Goal: Information Seeking & Learning: Understand process/instructions

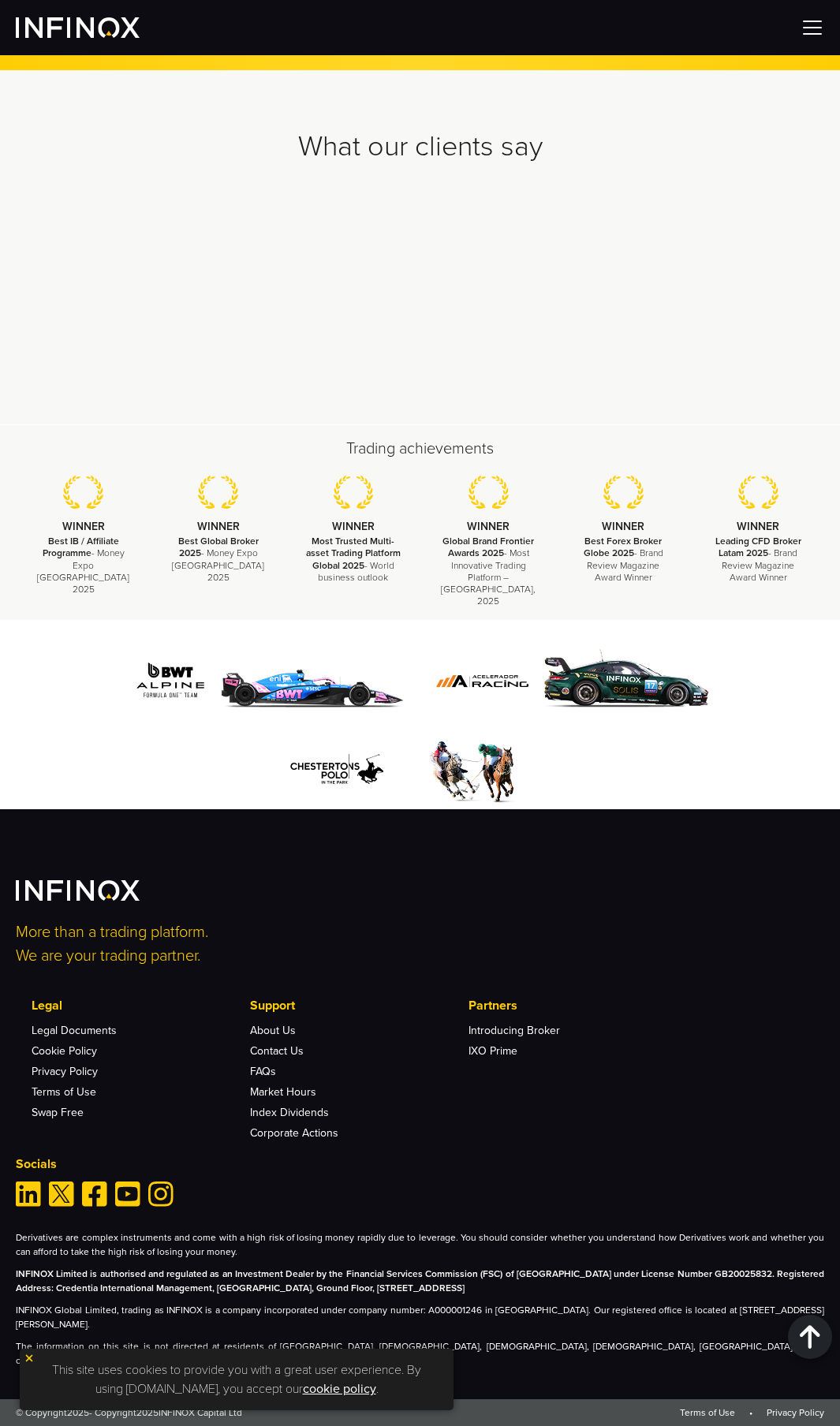
scroll to position [4556, 0]
click at [24, 1358] on img at bounding box center [29, 1358] width 11 height 11
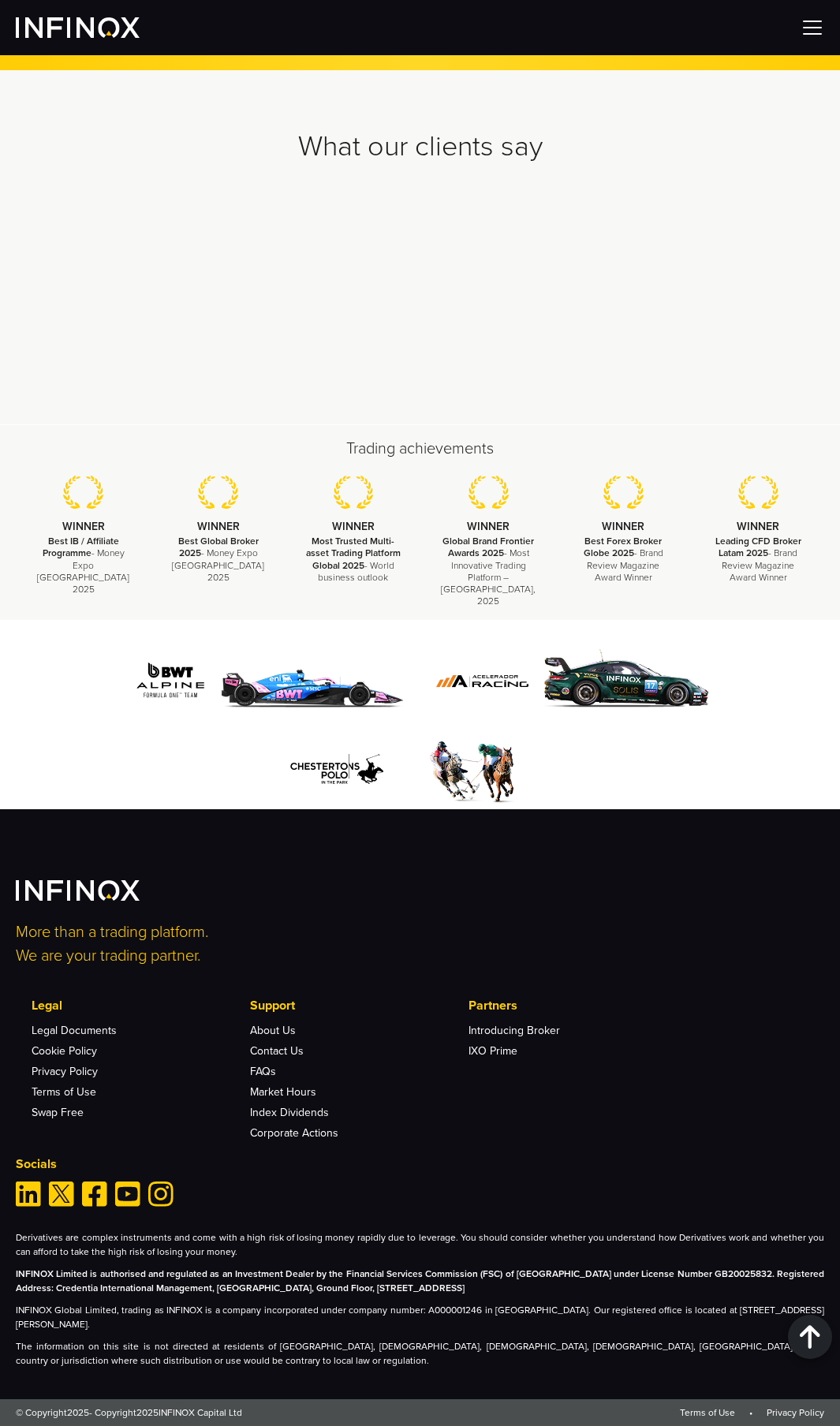
scroll to position [0, 0]
click at [135, 1311] on p "INFINOX Global Limited, trading as INFINOX is a company incorporated under comp…" at bounding box center [420, 1318] width 809 height 29
drag, startPoint x: 136, startPoint y: 1316, endPoint x: 272, endPoint y: 1323, distance: 136.2
click at [272, 1323] on p "INFINOX Global Limited, trading as INFINOX is a company incorporated under comp…" at bounding box center [420, 1318] width 809 height 29
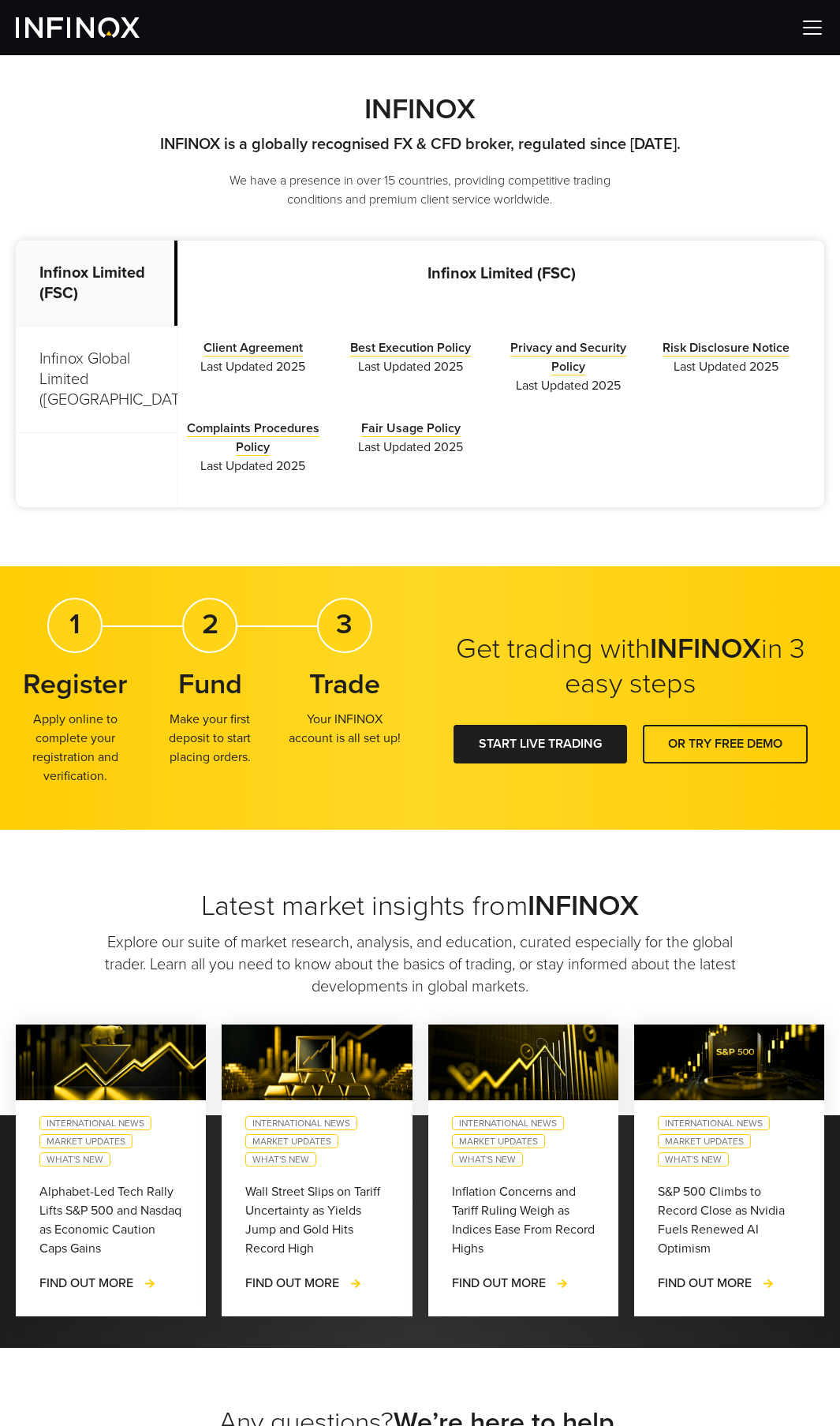
scroll to position [124, 0]
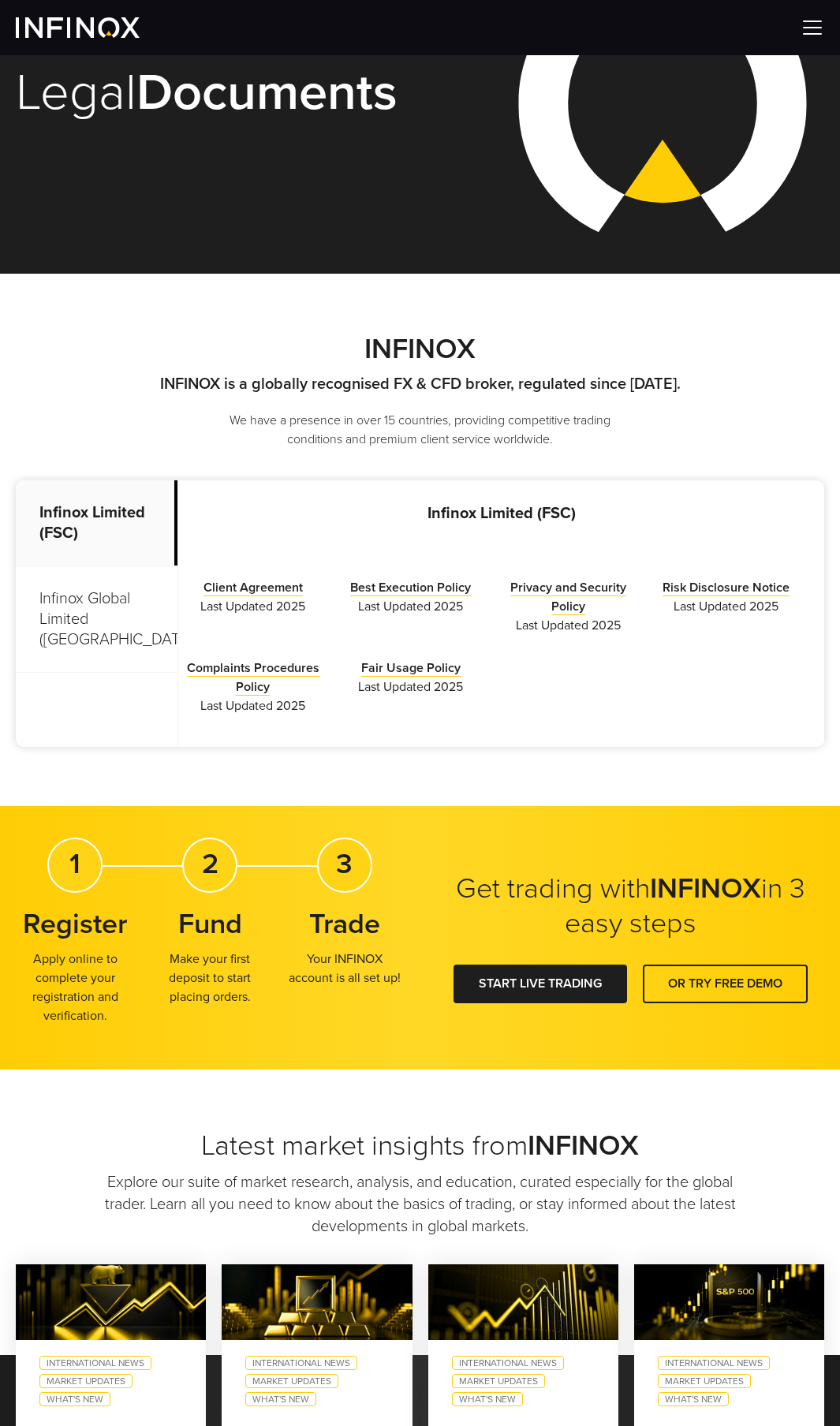
click at [118, 602] on p "Infinox Global Limited (Anguilla)" at bounding box center [97, 619] width 162 height 107
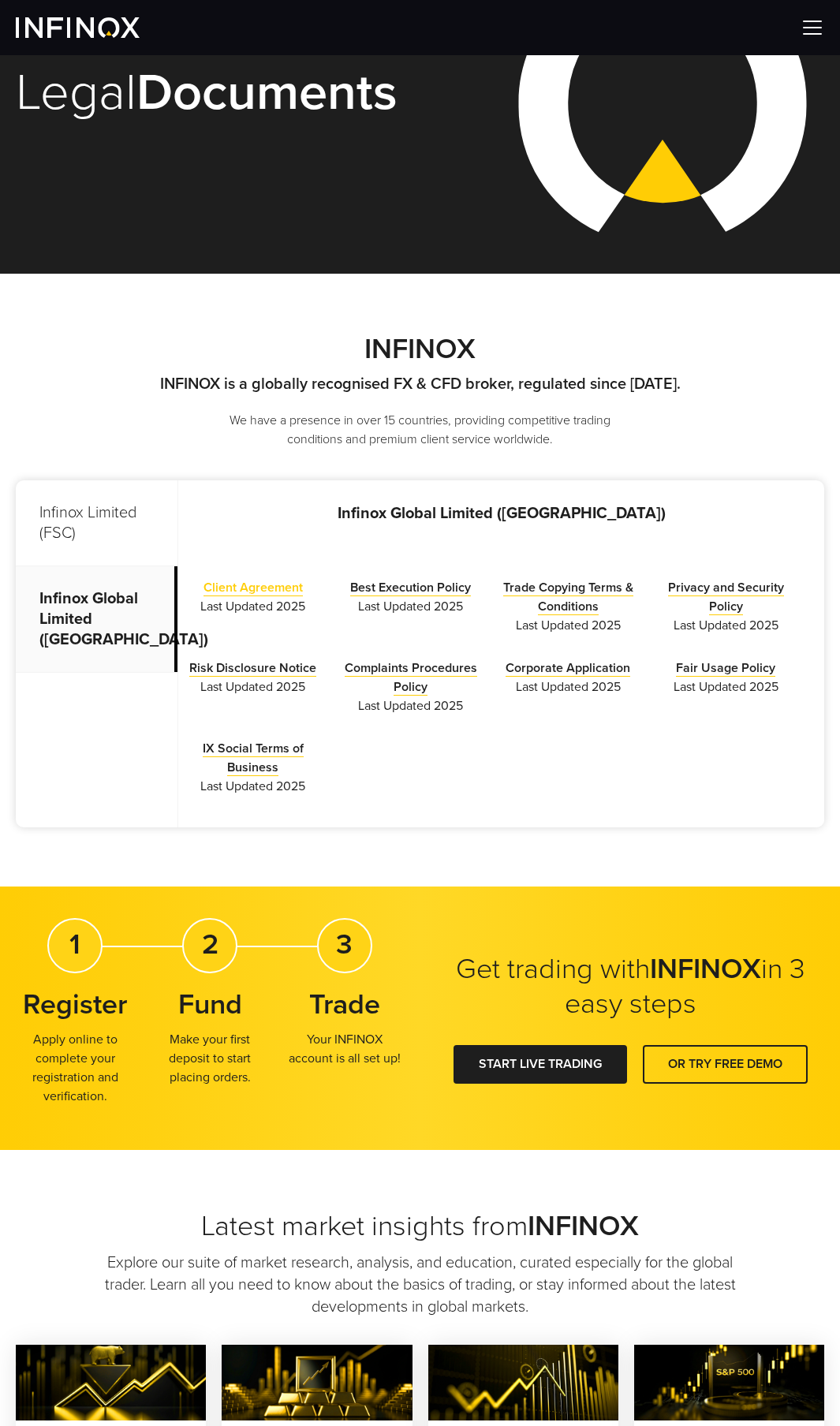
scroll to position [0, 0]
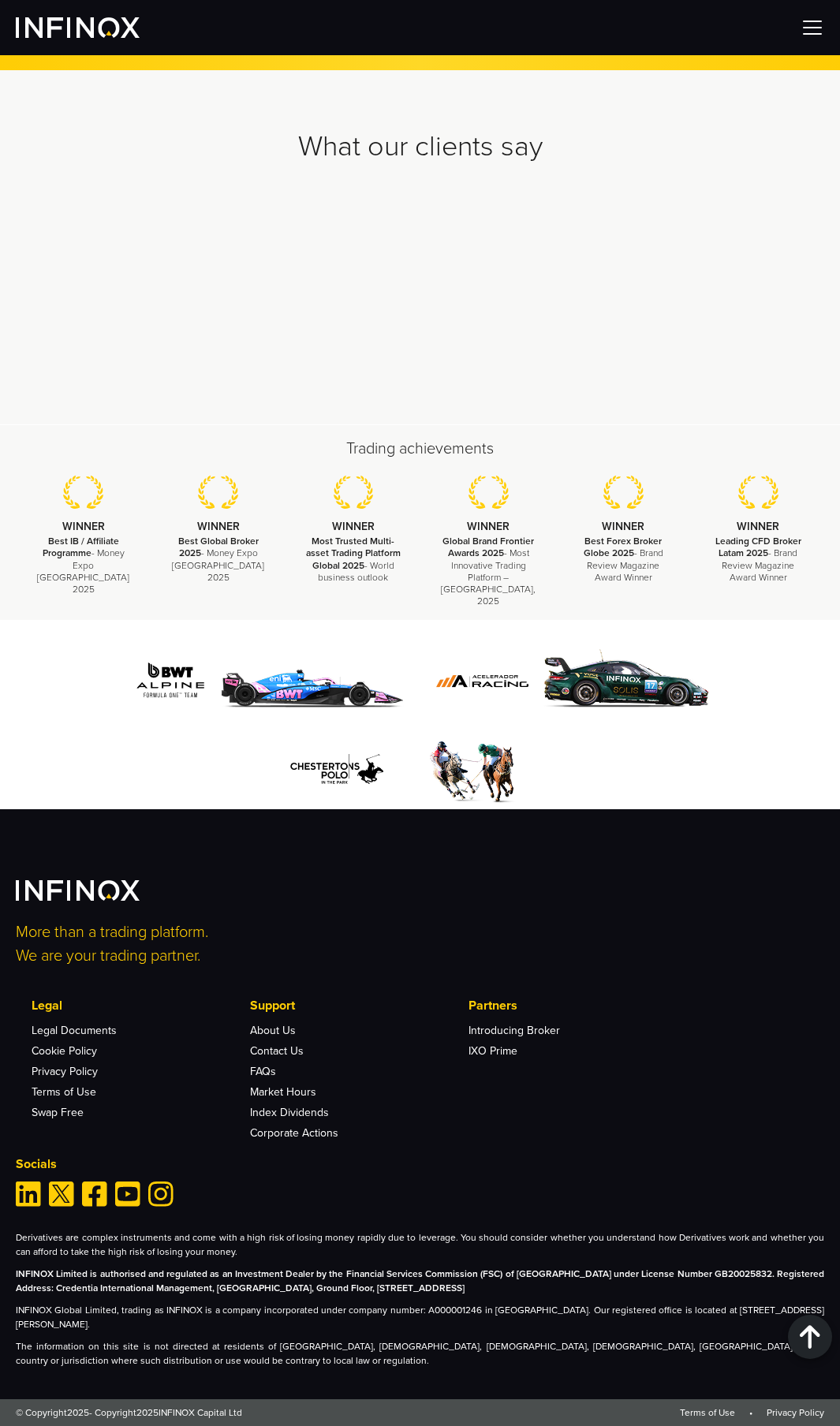
scroll to position [4763, 0]
click at [67, 1091] on link "Terms of Use" at bounding box center [64, 1092] width 65 height 13
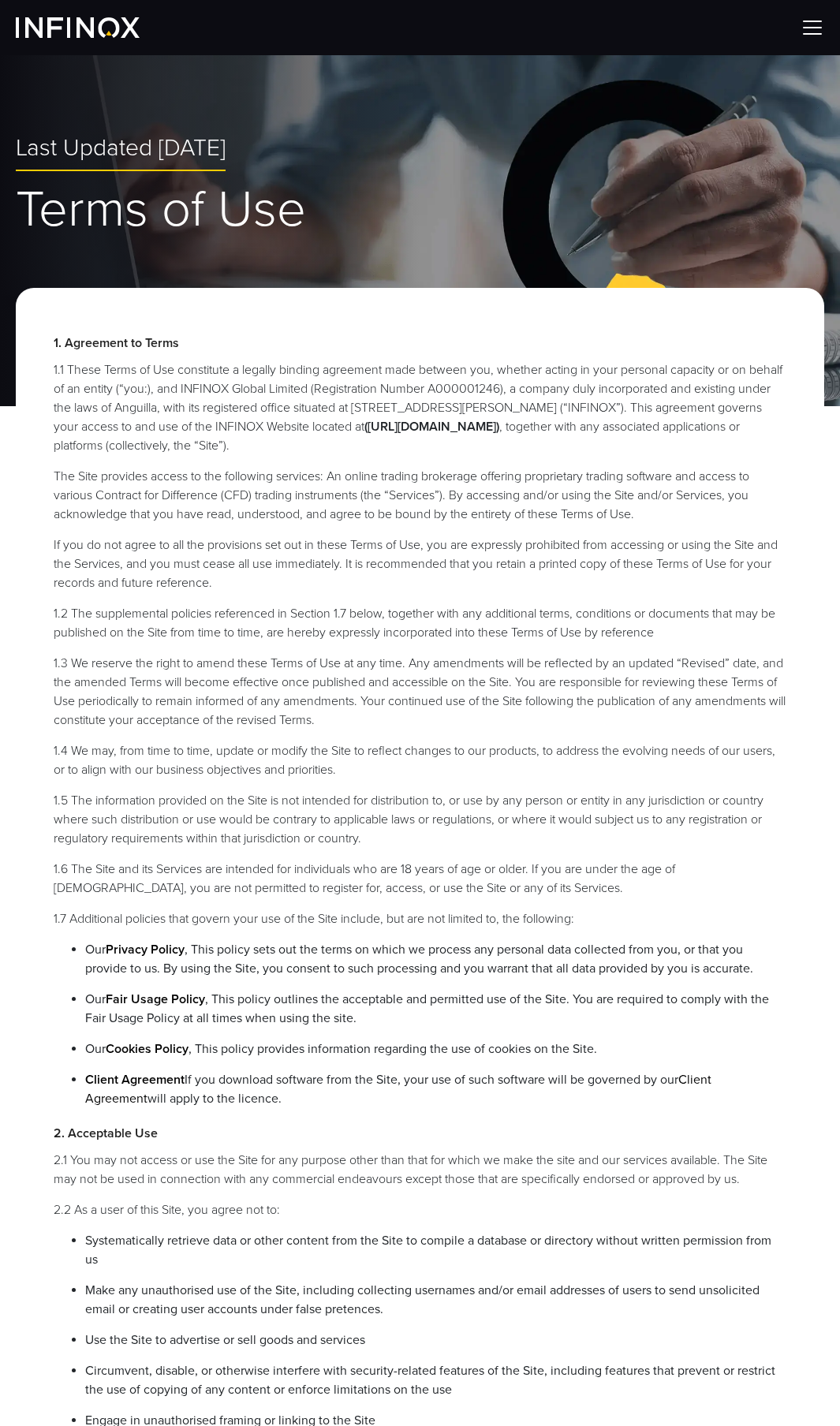
click at [639, 476] on li "The Site provides access to the following services: An online trading brokerage…" at bounding box center [420, 496] width 733 height 57
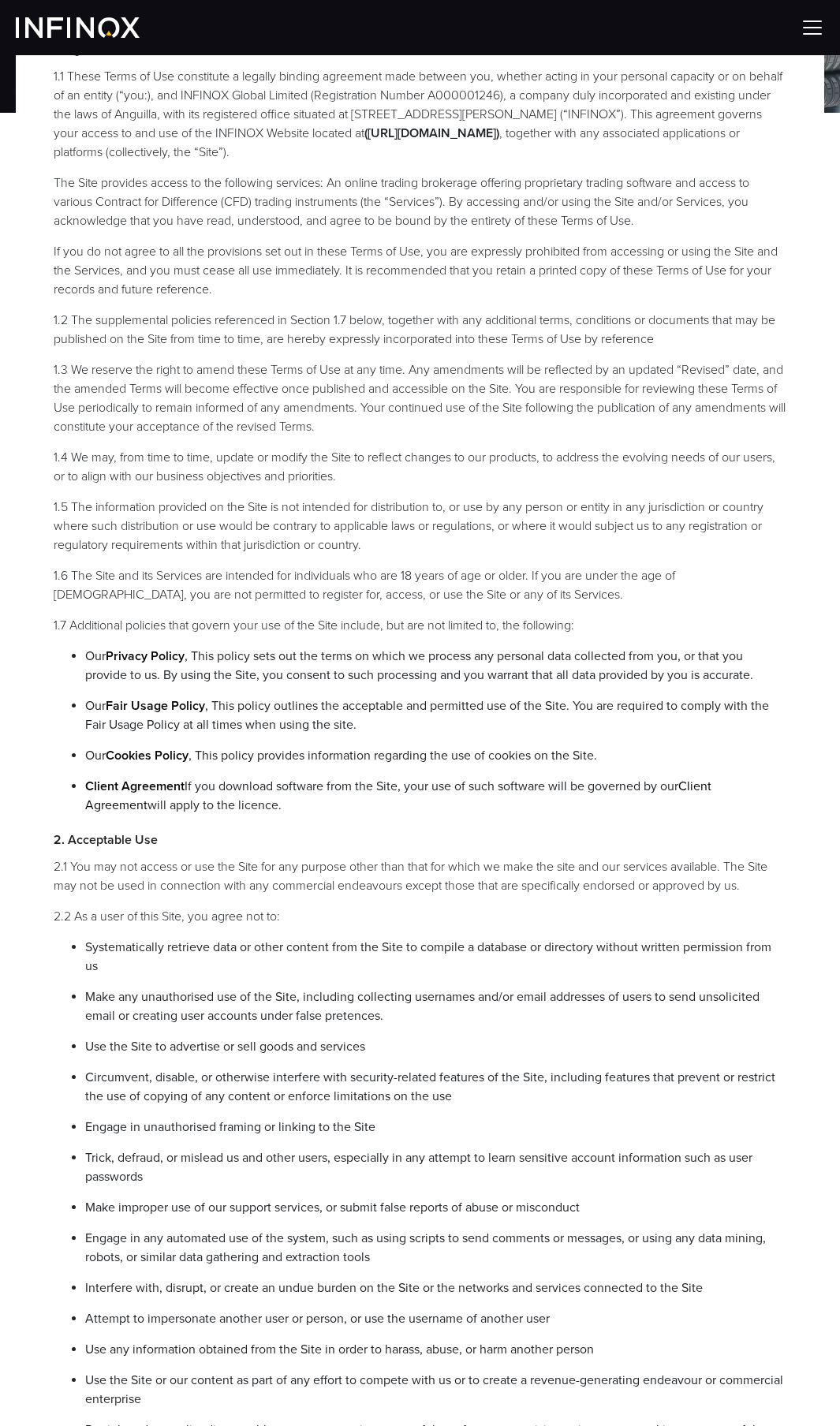
scroll to position [732, 0]
